Goal: Task Accomplishment & Management: Manage account settings

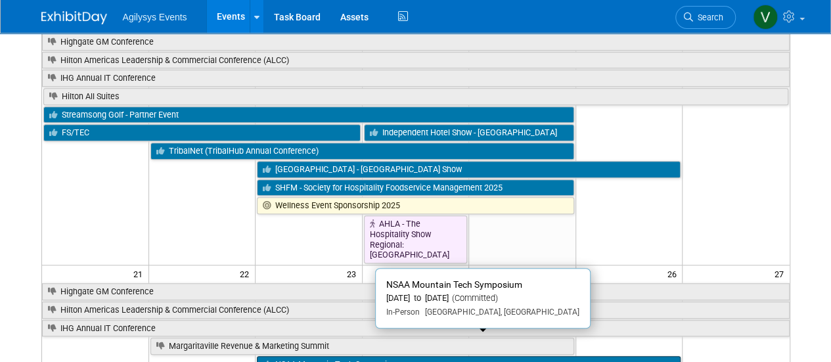
scroll to position [329, 0]
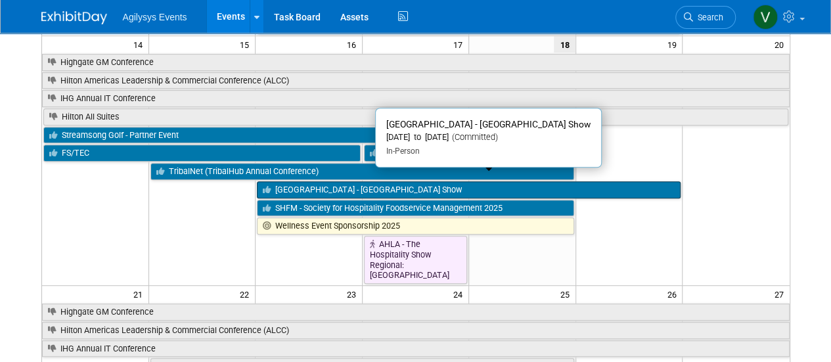
click at [346, 184] on link "[GEOGRAPHIC_DATA] - [GEOGRAPHIC_DATA] Show" at bounding box center [469, 189] width 424 height 17
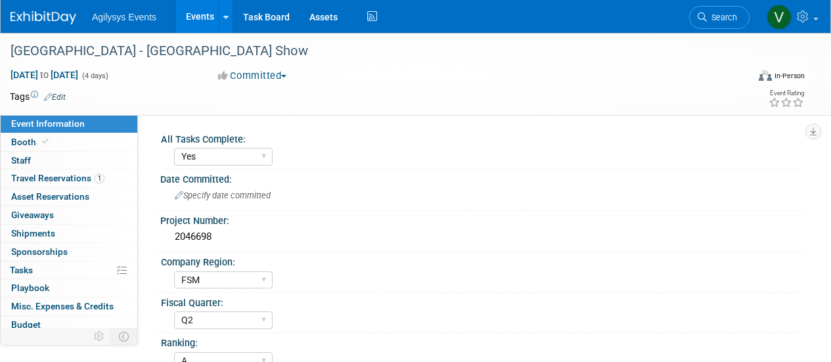
select select "Yes"
select select "FSM"
select select "Q2"
select select "A"
select select "Yes"
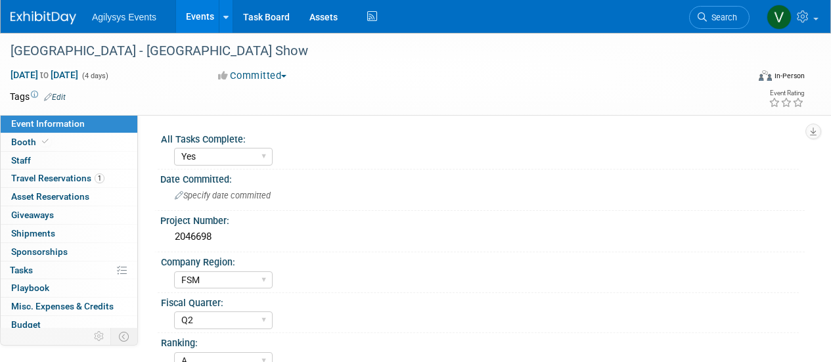
select select "Yes"
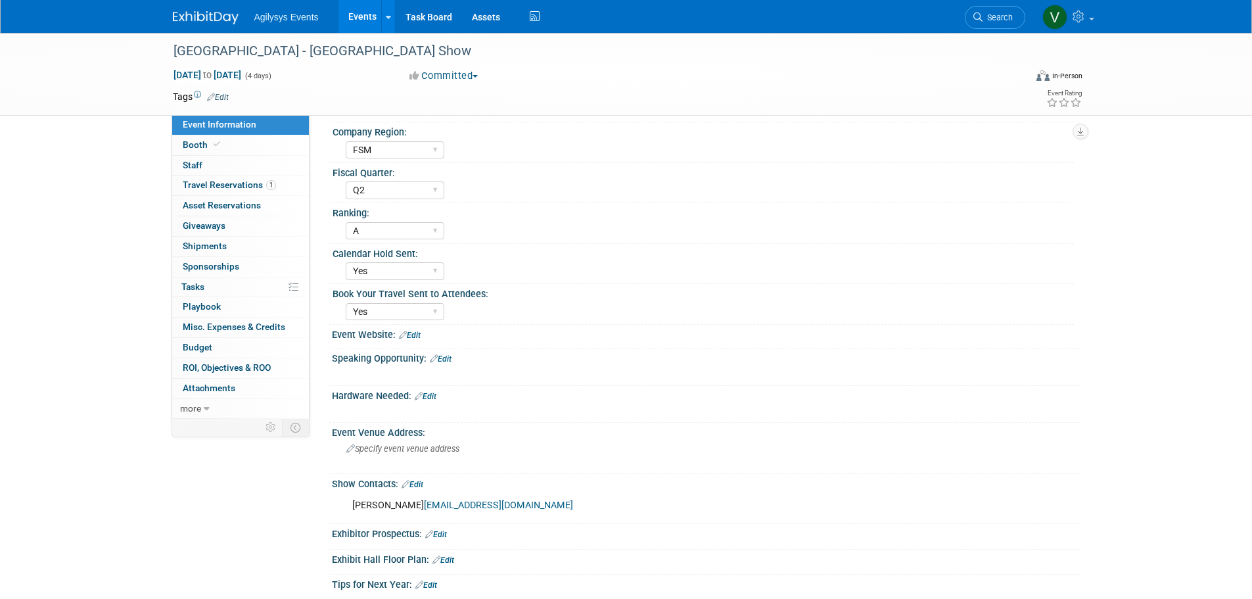
scroll to position [131, 0]
click at [187, 279] on link "0% Tasks 0%" at bounding box center [240, 287] width 137 height 20
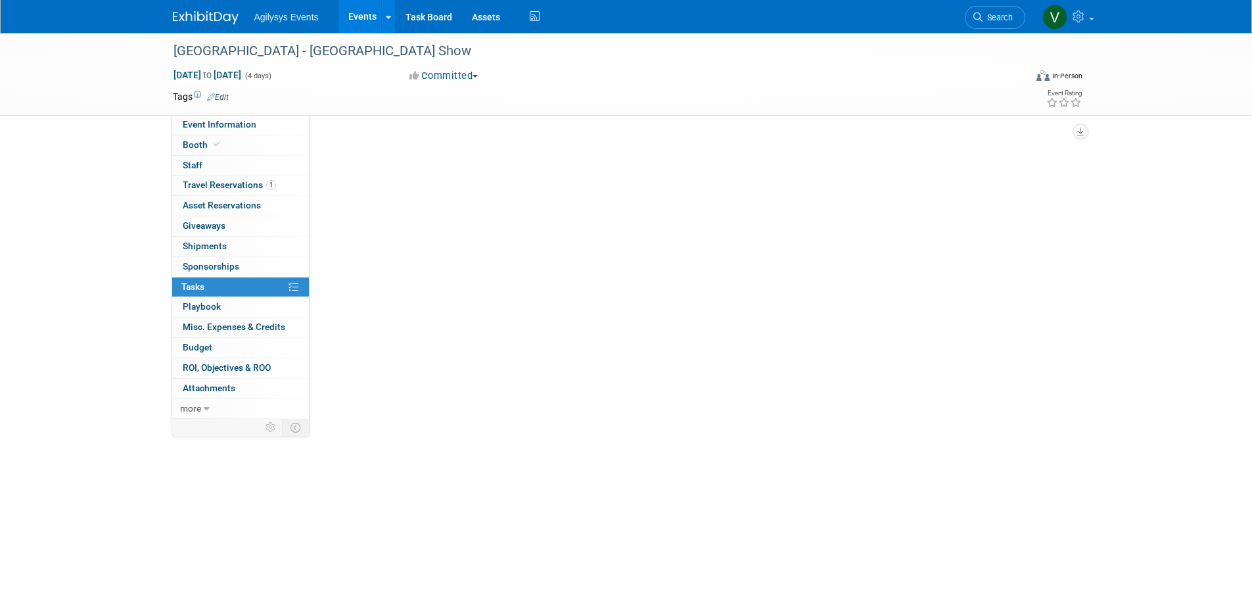
scroll to position [0, 0]
click at [202, 49] on div "[GEOGRAPHIC_DATA] - [GEOGRAPHIC_DATA] Show" at bounding box center [587, 51] width 837 height 24
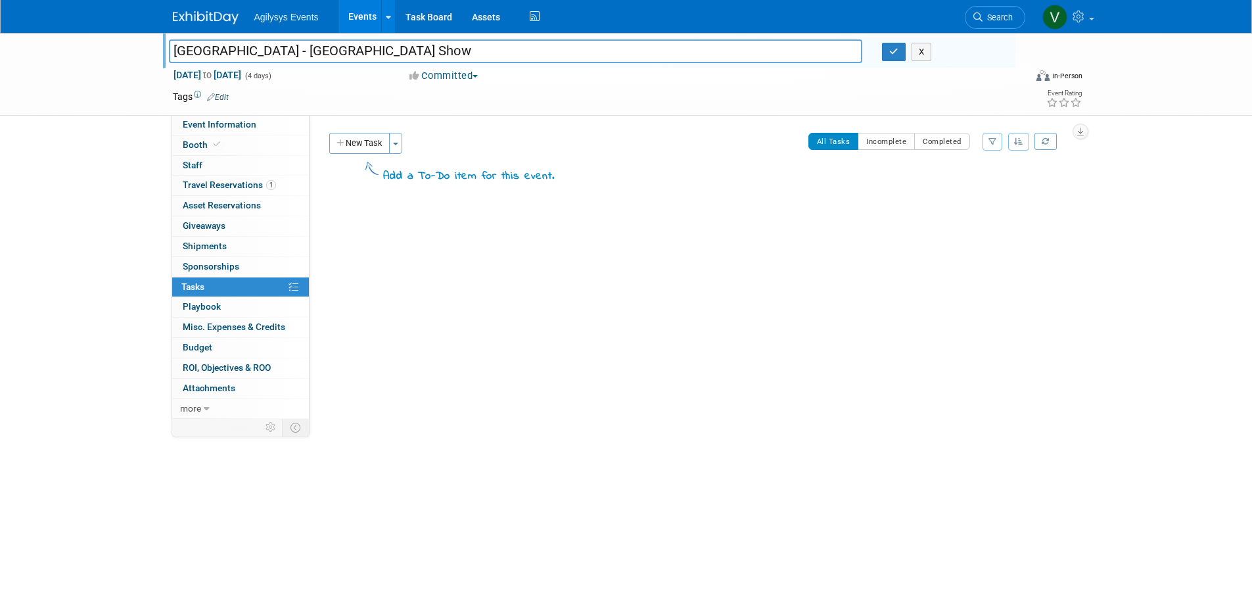
click at [196, 20] on img at bounding box center [206, 17] width 66 height 13
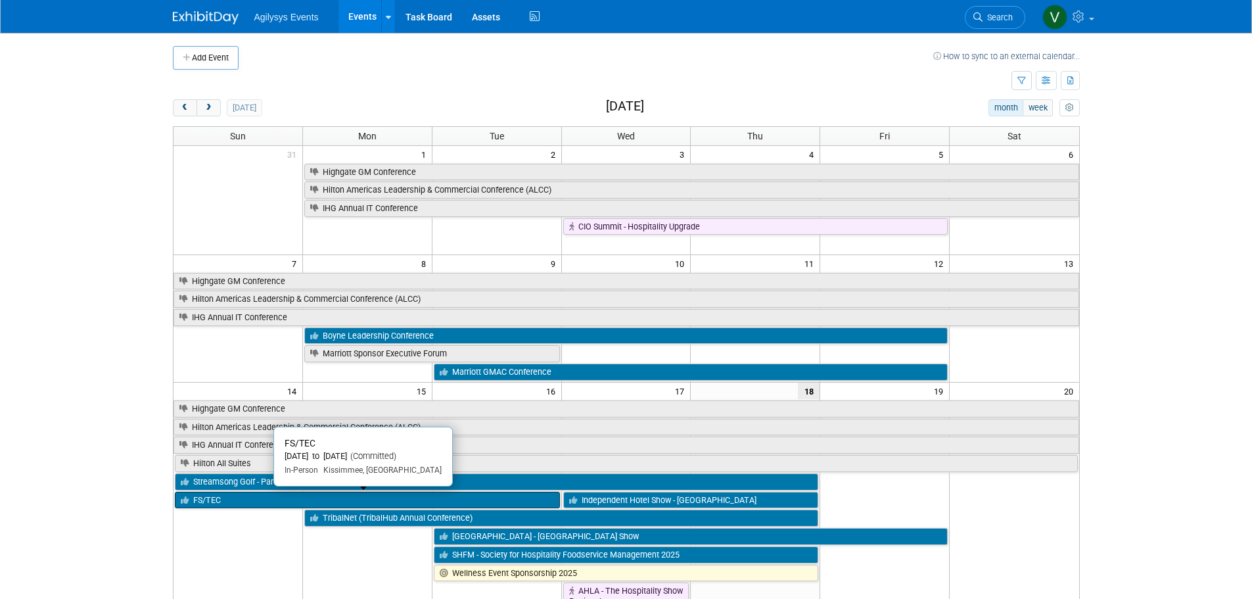
scroll to position [263, 0]
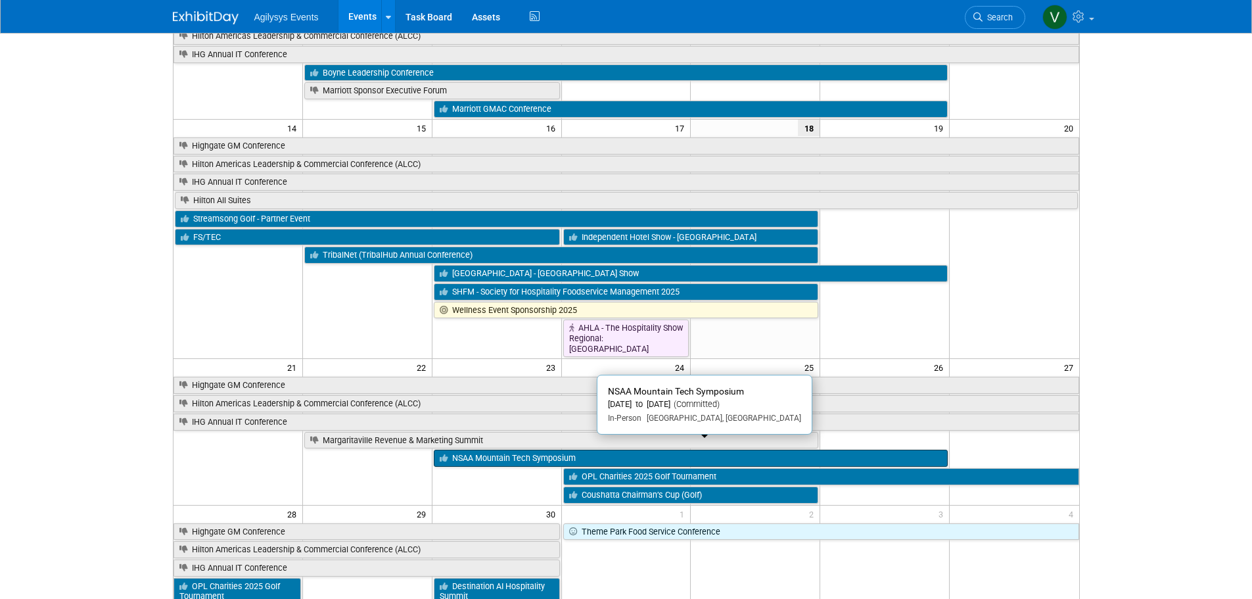
click at [520, 449] on link "NSAA Mountain Tech Symposium" at bounding box center [691, 457] width 514 height 17
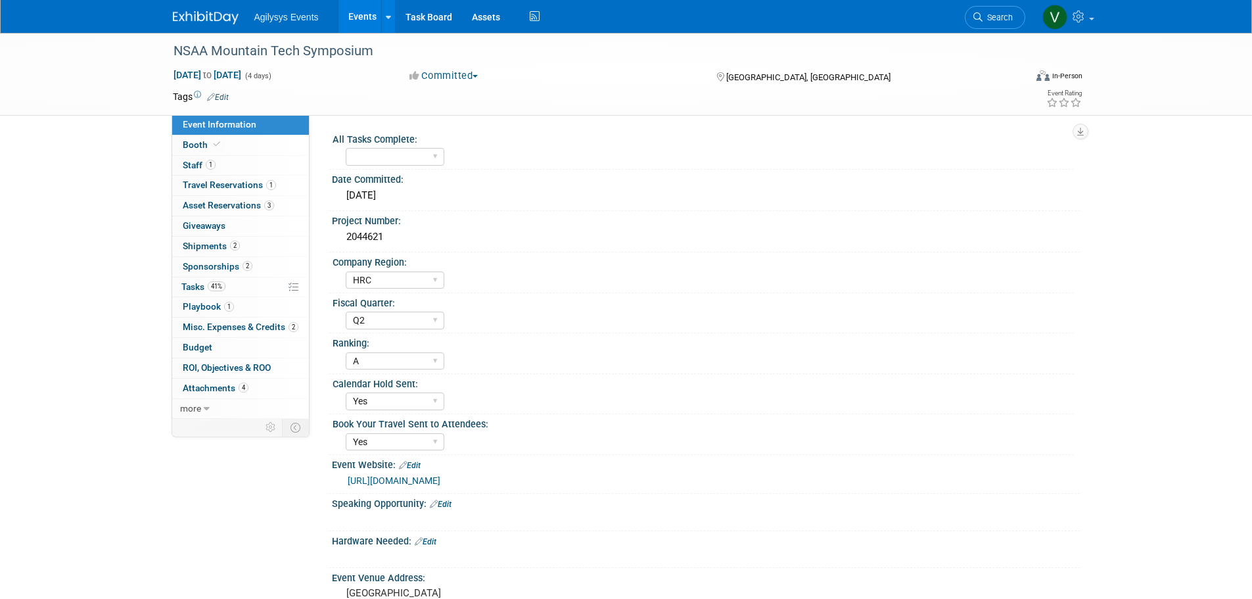
select select "HRC"
select select "Q2"
select select "A"
select select "Yes"
